Goal: Task Accomplishment & Management: Manage account settings

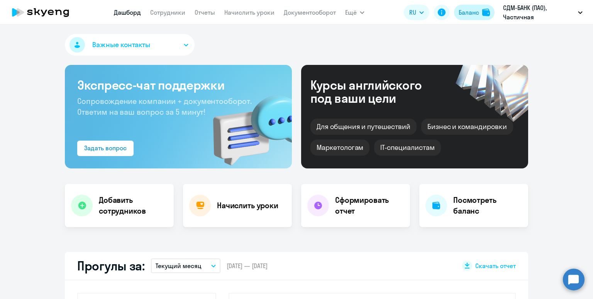
click at [462, 17] on button "Баланс" at bounding box center [474, 12] width 41 height 15
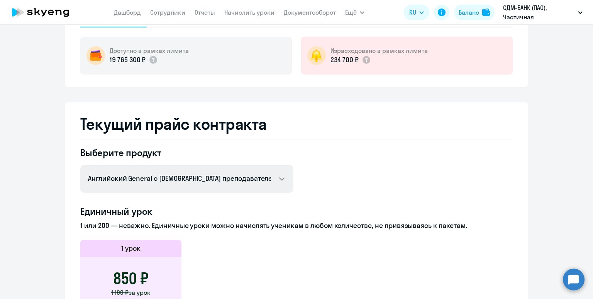
scroll to position [88, 0]
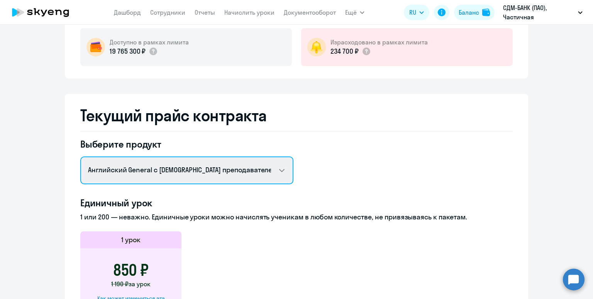
click at [189, 165] on select "Английский General с русскоговорящим преподавателем Химия ОГЭ/[PERSON_NAME] Шах…" at bounding box center [186, 170] width 213 height 28
select select "chemistry_kids_exam_f2f"
click at [80, 156] on select "Английский General с русскоговорящим преподавателем Химия ОГЭ/[PERSON_NAME] Шах…" at bounding box center [186, 170] width 213 height 28
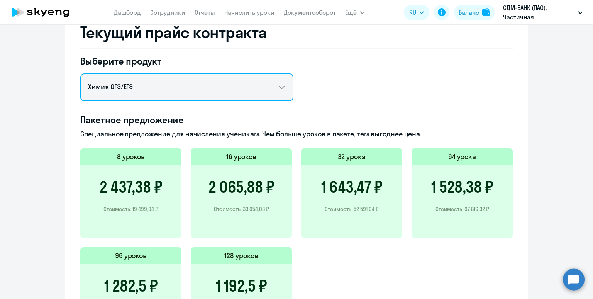
scroll to position [172, 0]
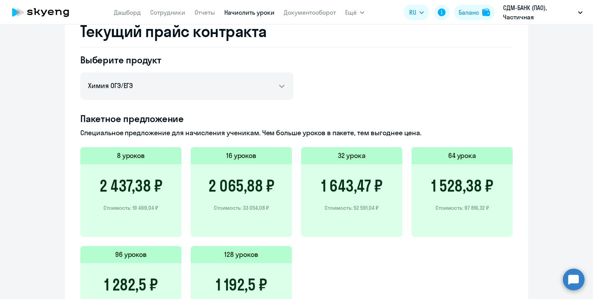
click at [238, 14] on link "Начислить уроки" at bounding box center [249, 12] width 50 height 8
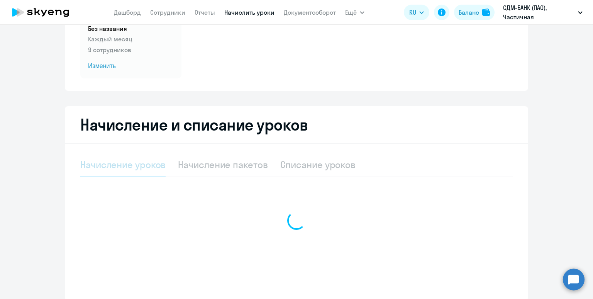
select select "10"
